Goal: Find specific page/section: Find specific page/section

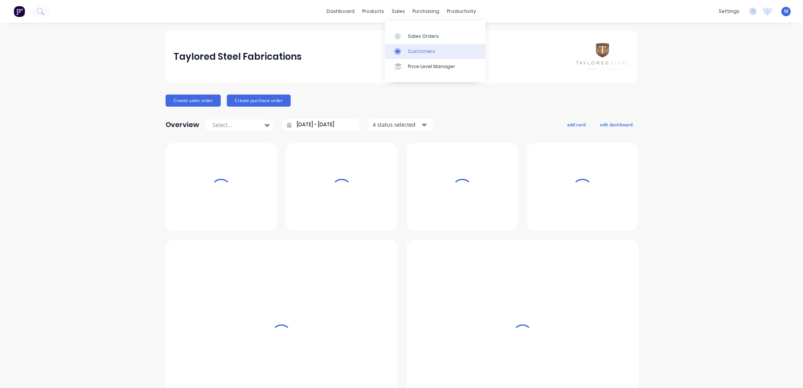
click at [407, 48] on link "Customers" at bounding box center [435, 51] width 100 height 15
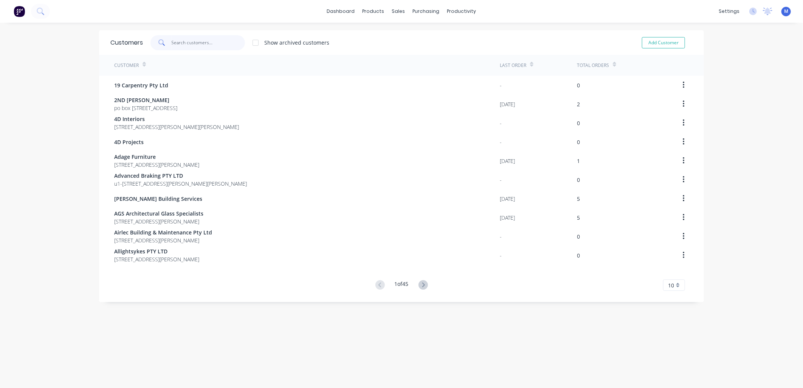
click at [189, 42] on input "text" at bounding box center [209, 42] width 74 height 15
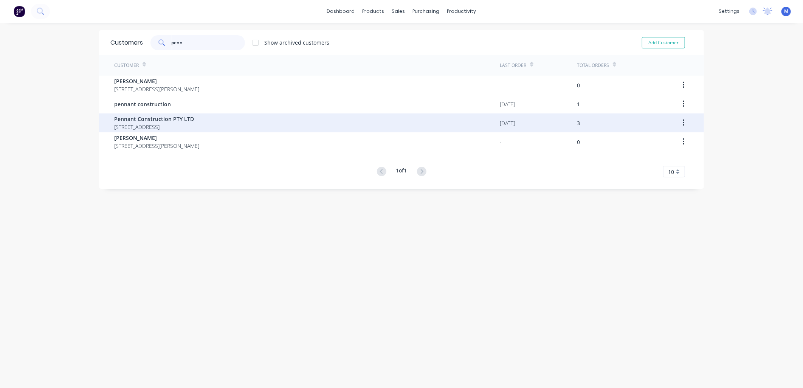
type input "penn"
click at [146, 115] on span "Pennant Construction PTY LTD" at bounding box center [154, 119] width 80 height 8
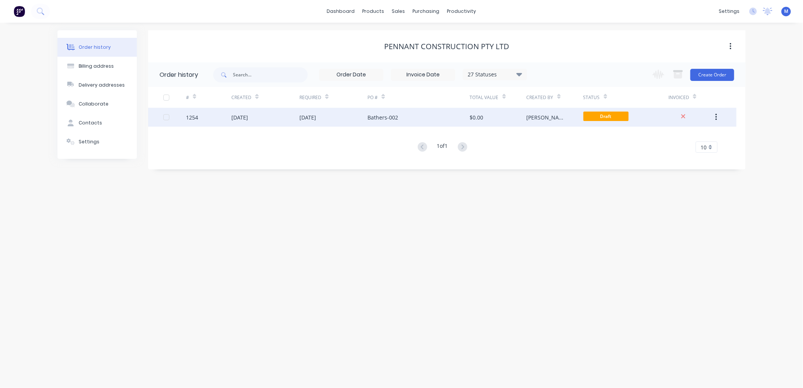
click at [218, 115] on div "1254" at bounding box center [208, 117] width 45 height 19
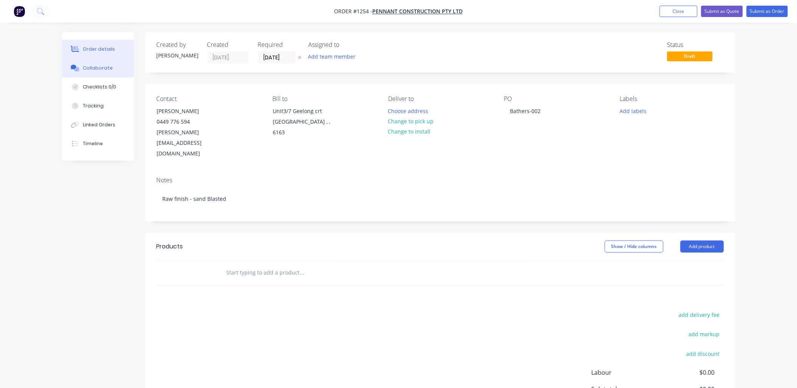
click at [103, 65] on div "Collaborate" at bounding box center [98, 68] width 30 height 7
